Goal: Task Accomplishment & Management: Manage account settings

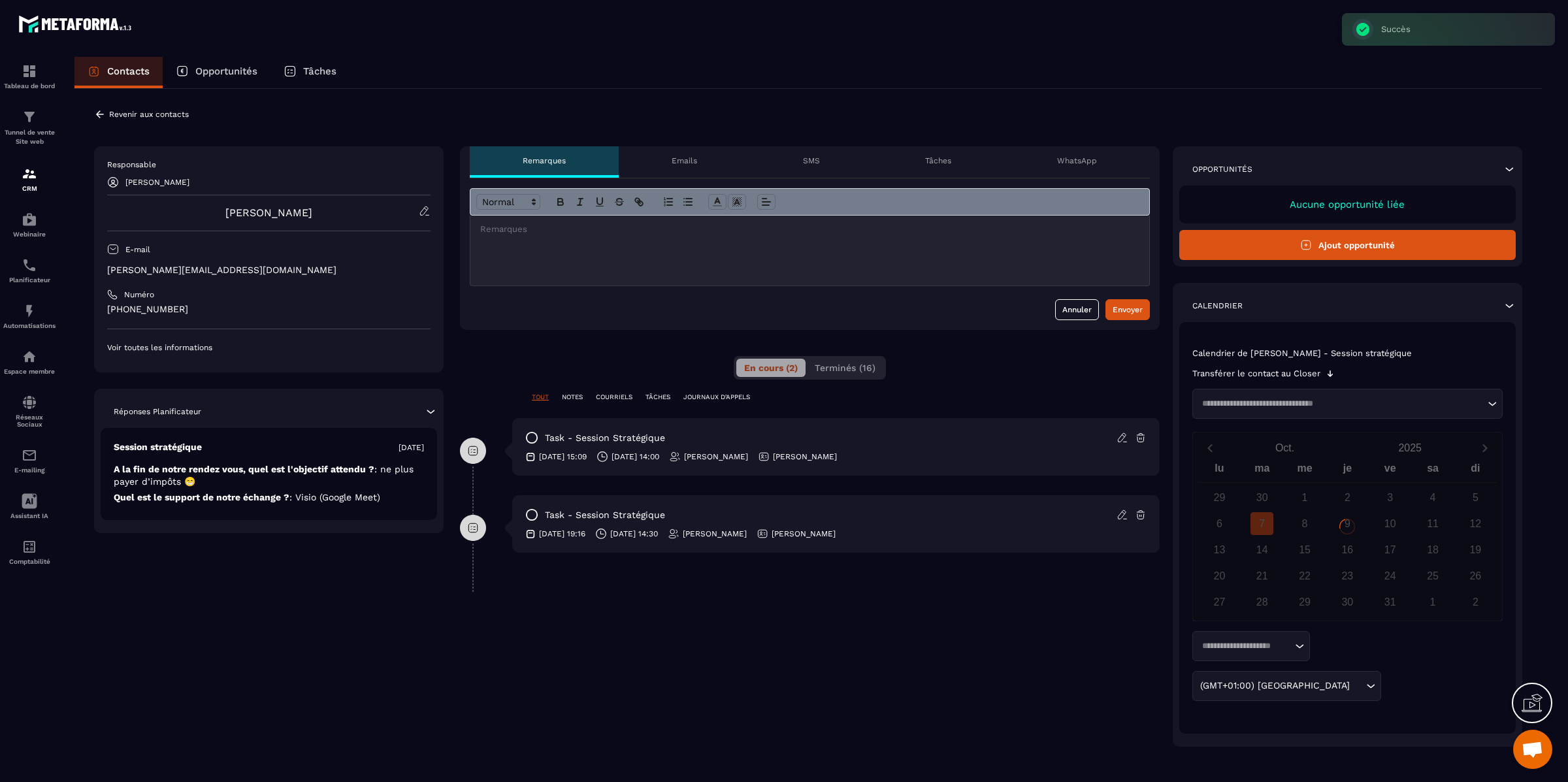
scroll to position [11214, 0]
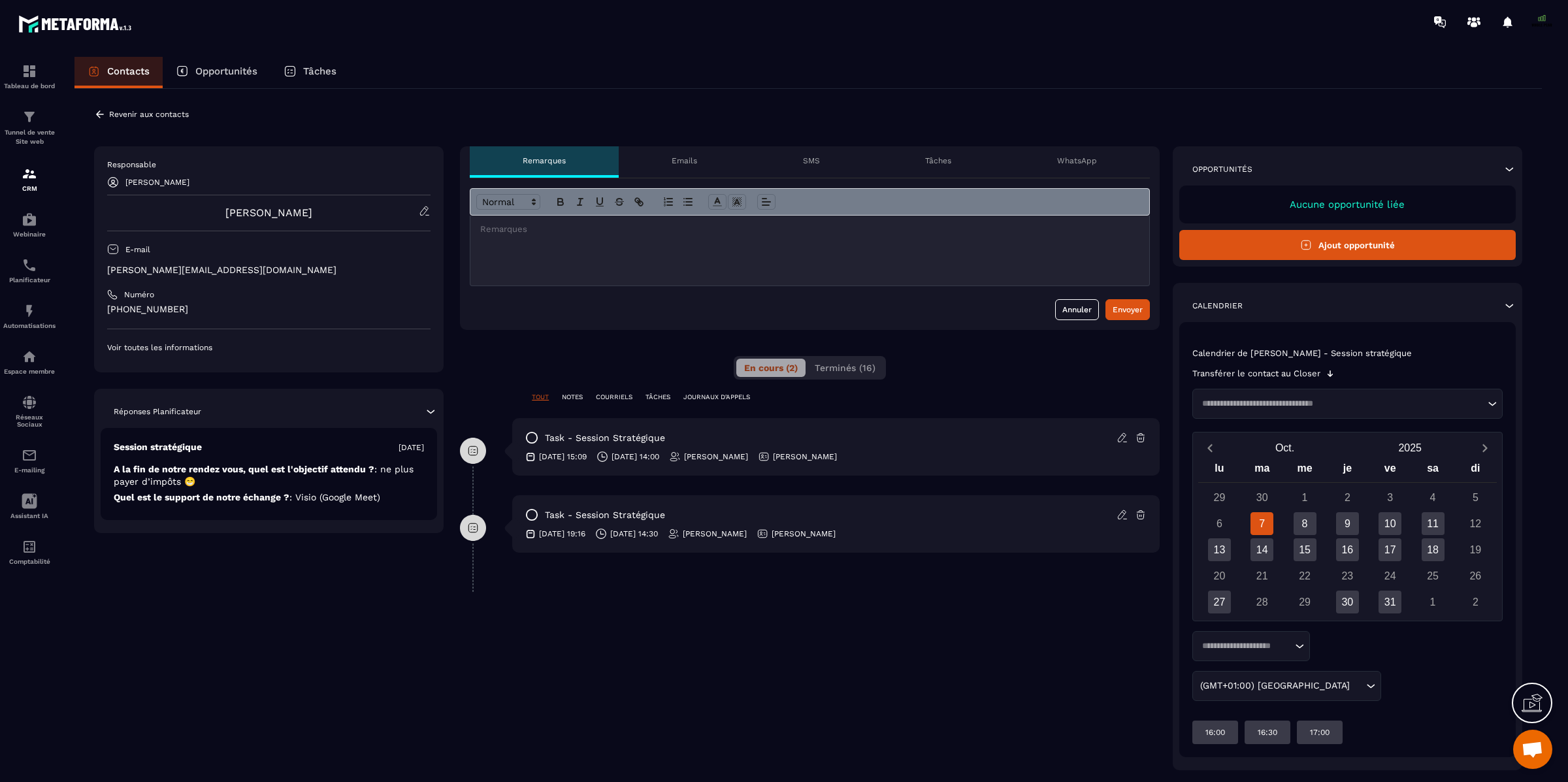
click at [1118, 441] on icon at bounding box center [1121, 437] width 8 height 8
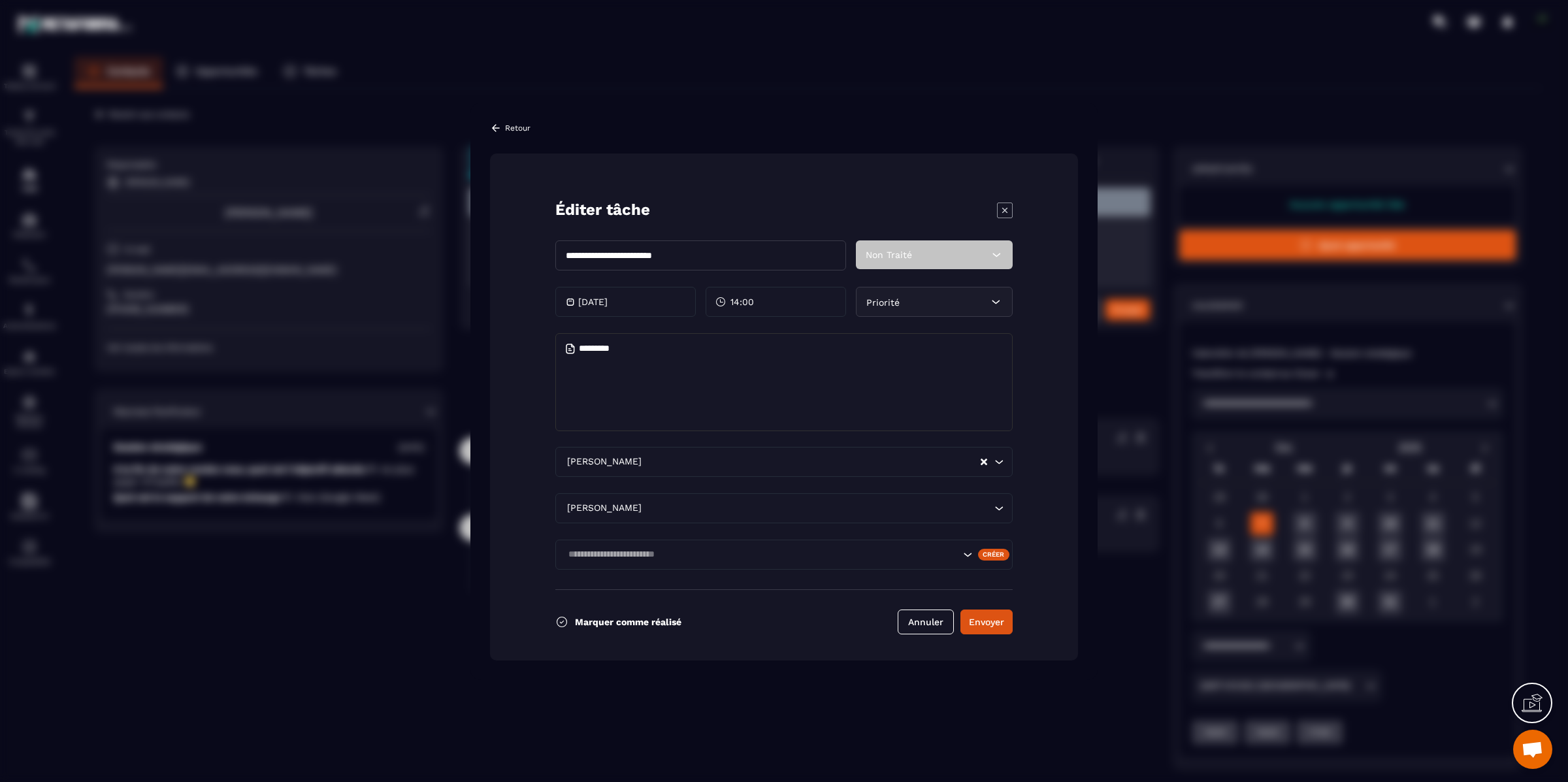
click at [1003, 203] on icon "Modal window" at bounding box center [1004, 210] width 16 height 16
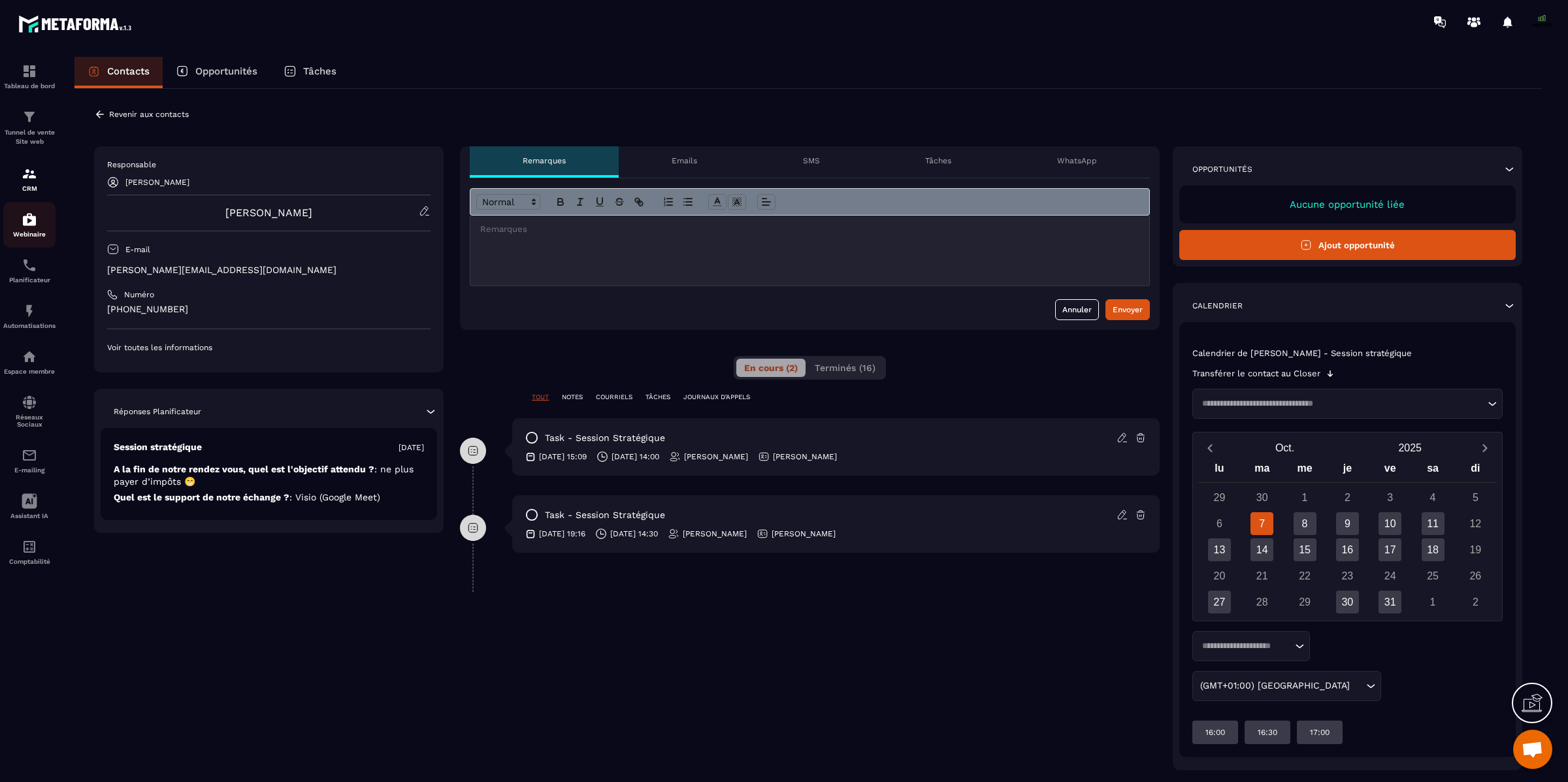
click at [25, 235] on p "Webinaire" at bounding box center [29, 234] width 52 height 7
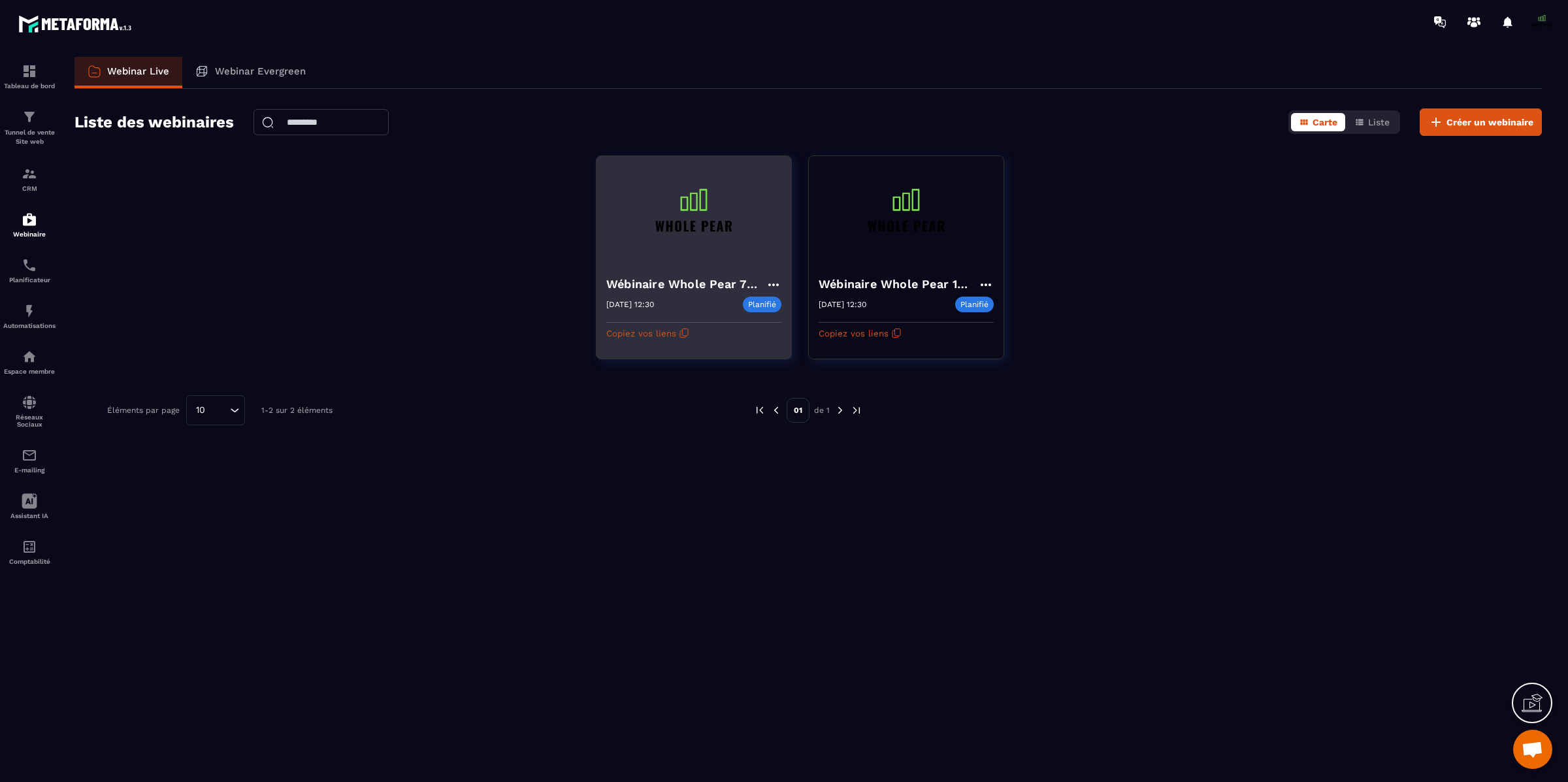
click at [777, 280] on icon at bounding box center [773, 285] width 16 height 16
click at [719, 380] on button "Rediffusion" at bounding box center [716, 382] width 119 height 24
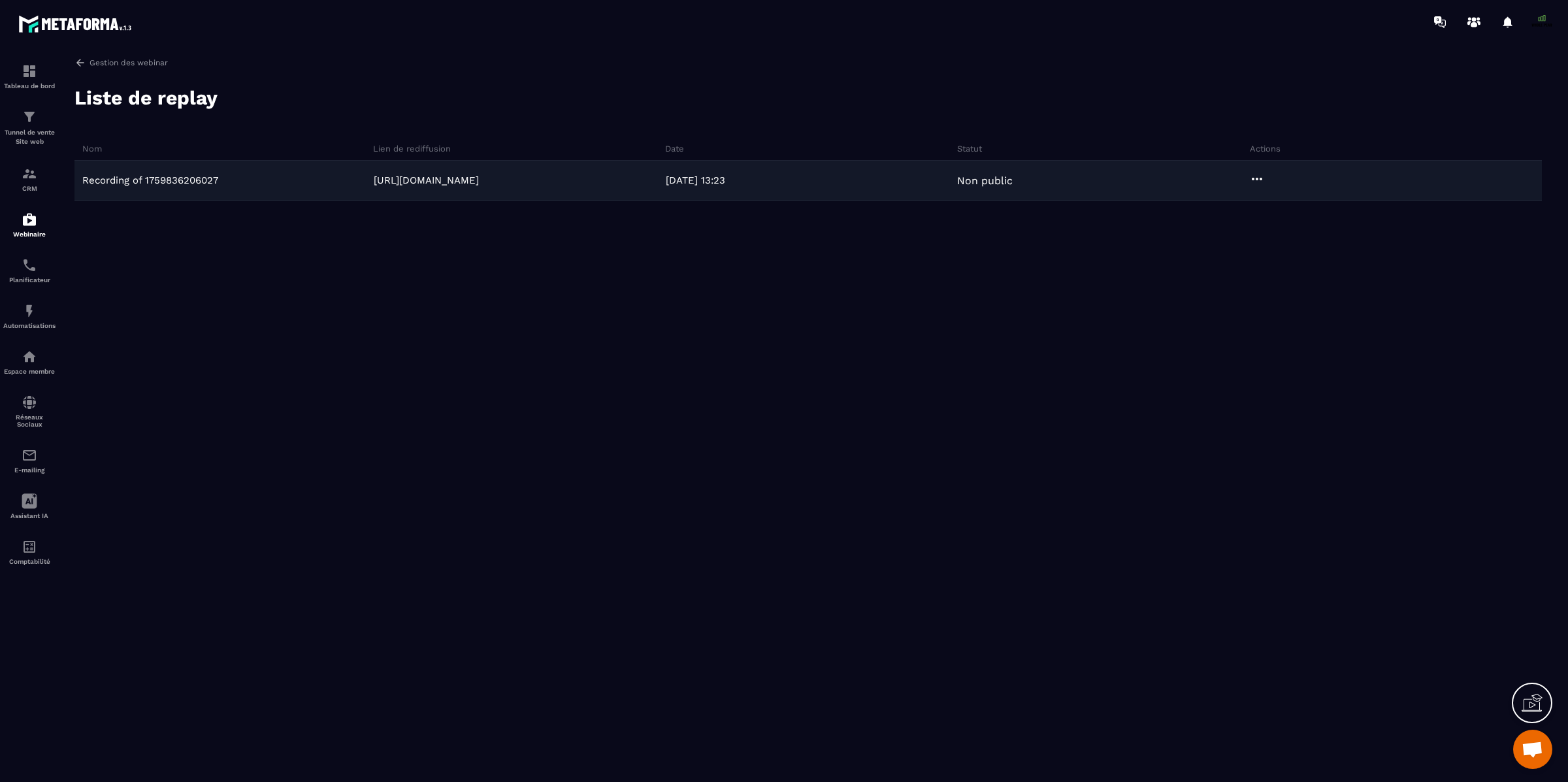
click at [1259, 171] on icon at bounding box center [1257, 179] width 16 height 16
click at [1307, 205] on button "Public" at bounding box center [1296, 206] width 89 height 24
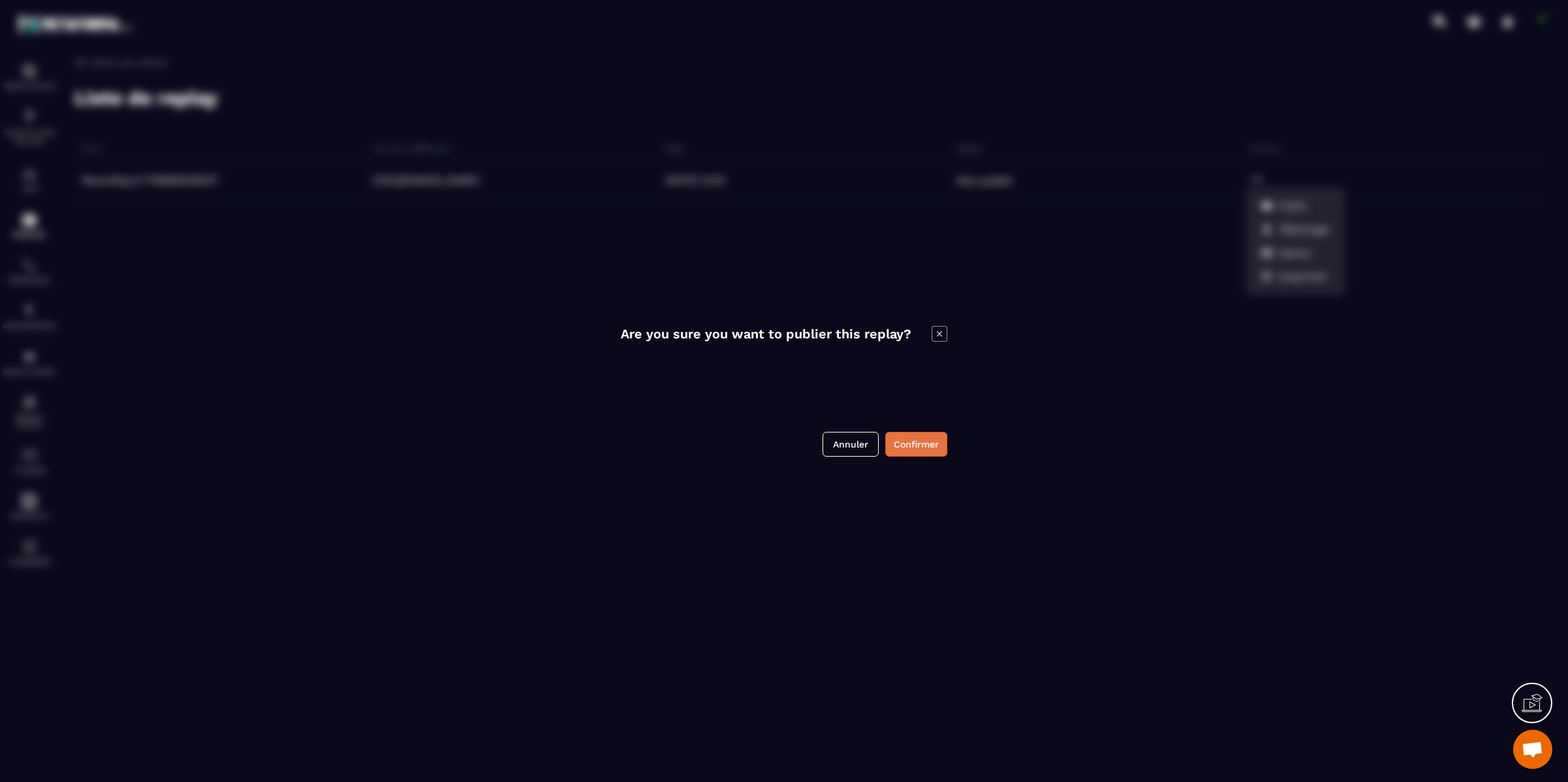
click at [930, 448] on button "Confirmer" at bounding box center [916, 444] width 62 height 25
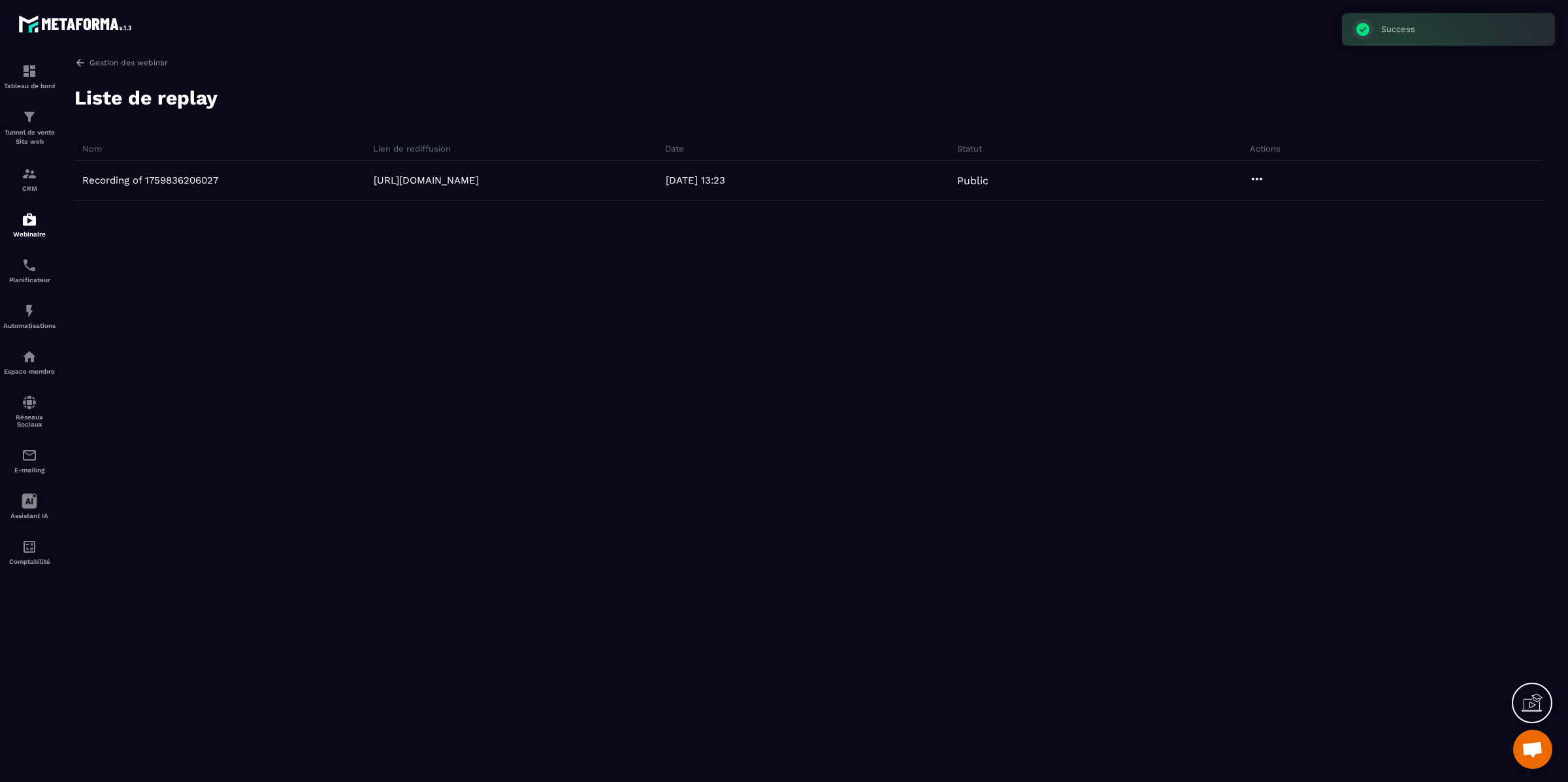
click at [1107, 481] on div "Gestion des webinar Liste de replay Nom Lien de rediffusion Date Statut Actions…" at bounding box center [808, 416] width 1493 height 719
